Goal: Navigation & Orientation: Go to known website

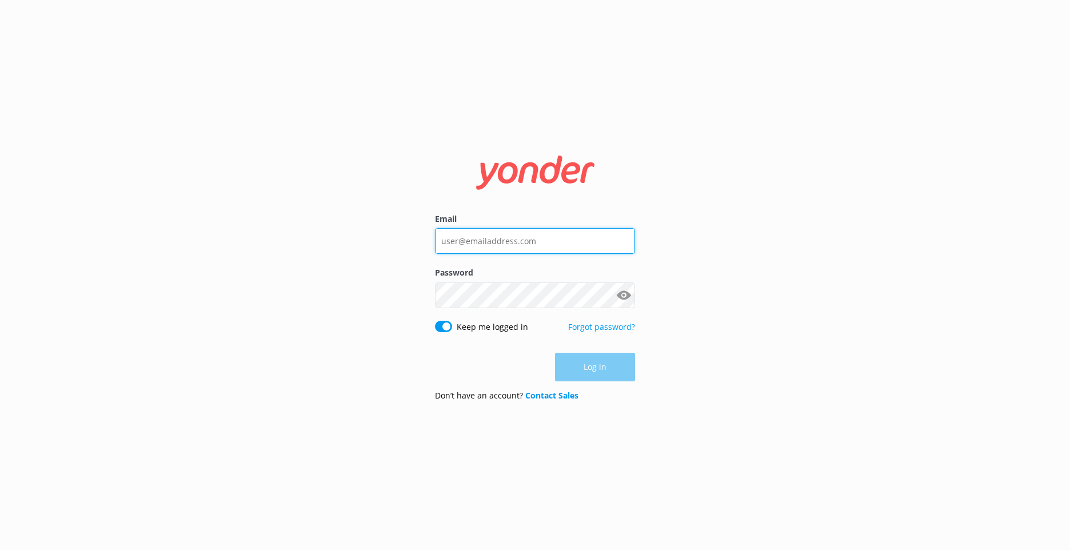
type input "[EMAIL_ADDRESS][DOMAIN_NAME]"
click at [548, 231] on input "[EMAIL_ADDRESS][DOMAIN_NAME]" at bounding box center [535, 241] width 200 height 26
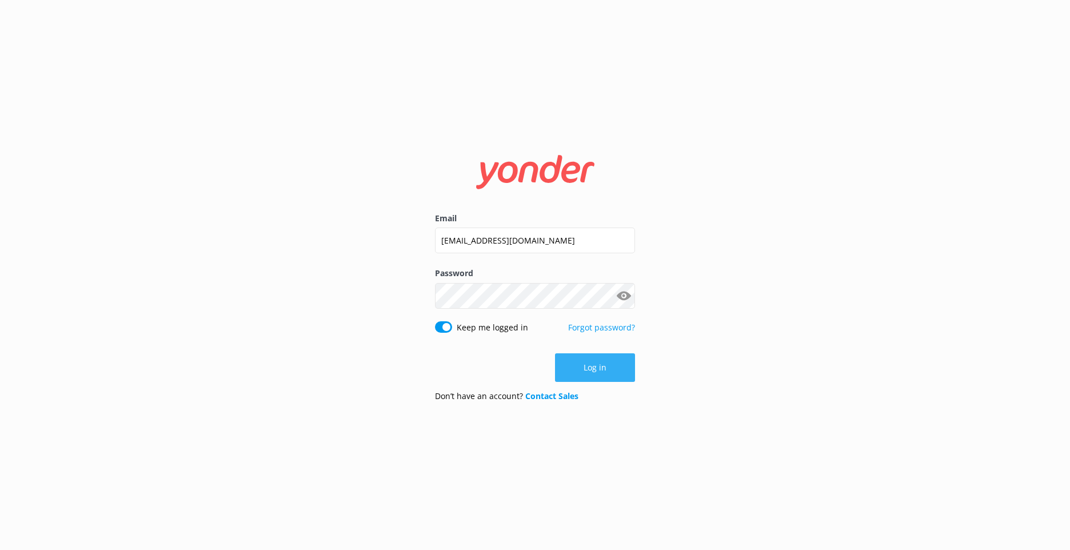
click at [608, 365] on button "Log in" at bounding box center [595, 367] width 80 height 29
